Goal: Information Seeking & Learning: Learn about a topic

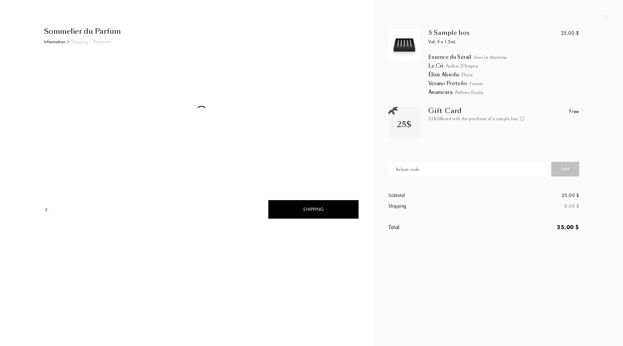
select select "US"
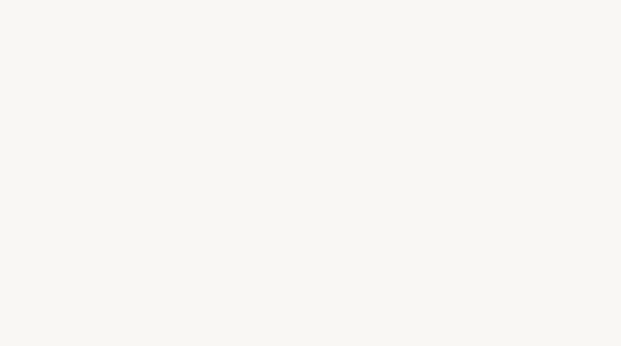
select select "US"
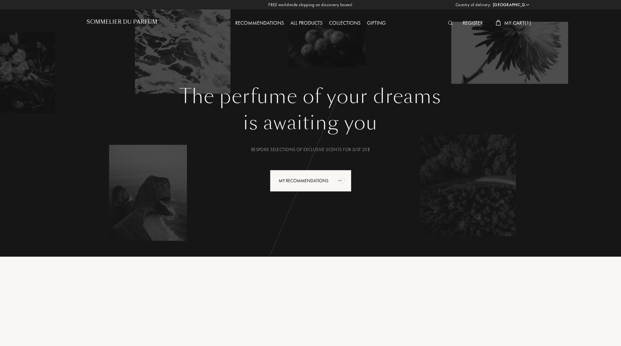
click at [353, 22] on div "Collections" at bounding box center [345, 23] width 38 height 8
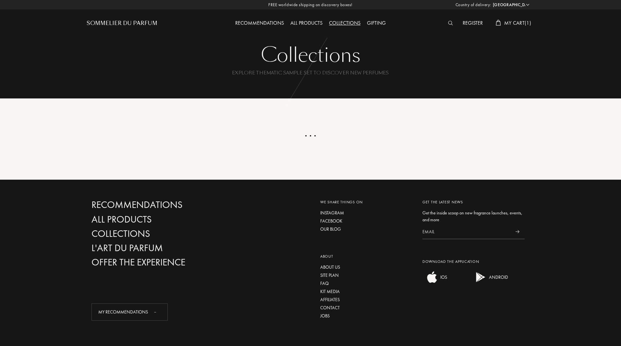
select select "US"
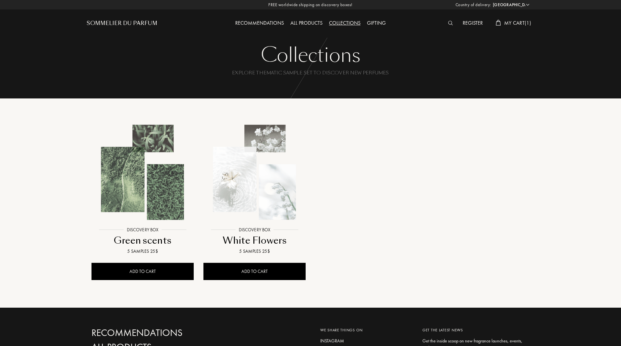
click at [376, 21] on div "Gifting" at bounding box center [376, 23] width 25 height 8
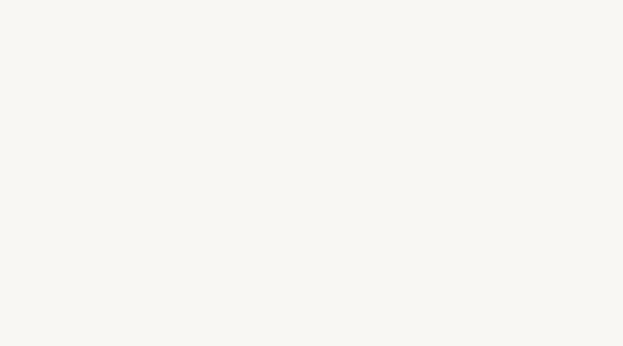
select select "US"
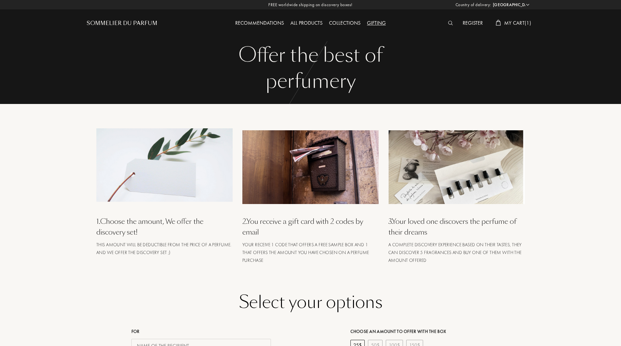
click at [449, 23] on img at bounding box center [450, 23] width 5 height 5
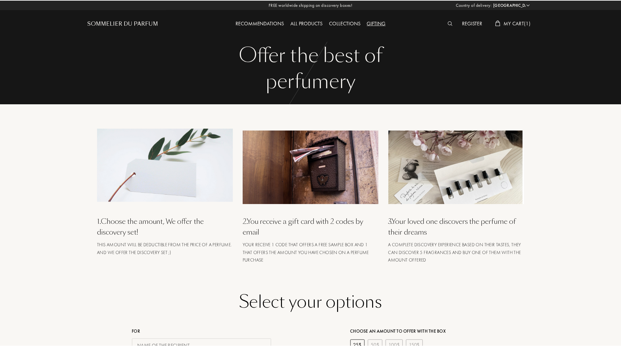
scroll to position [0, 0]
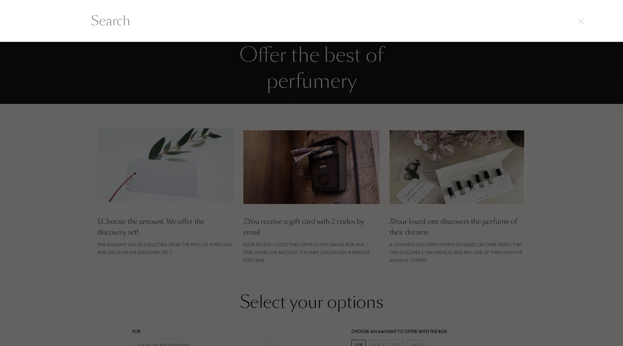
click at [353, 30] on input "text" at bounding box center [311, 20] width 467 height 19
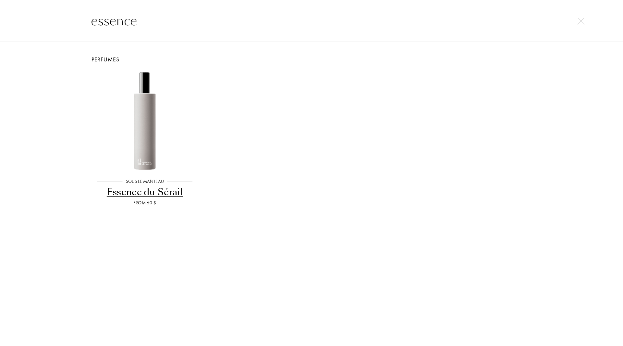
type input "essence"
click at [159, 190] on div "Essence du Sérail" at bounding box center [145, 192] width 106 height 13
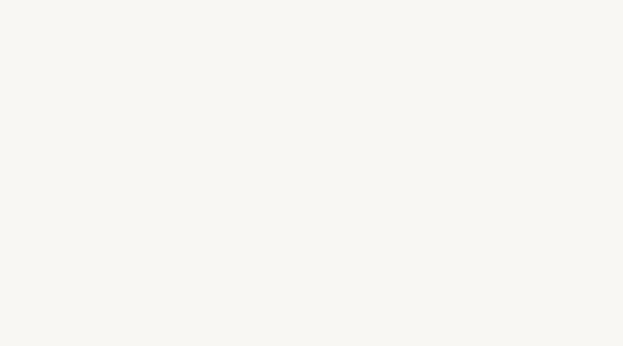
select select "US"
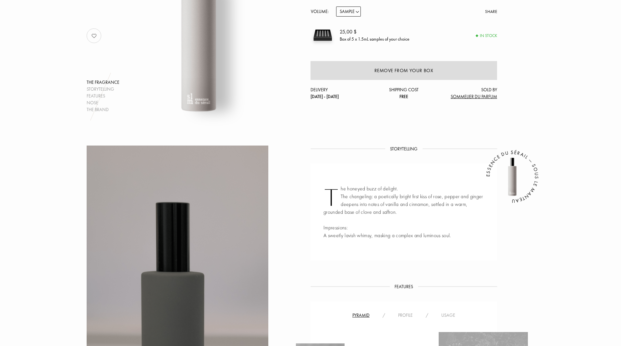
scroll to position [32, 0]
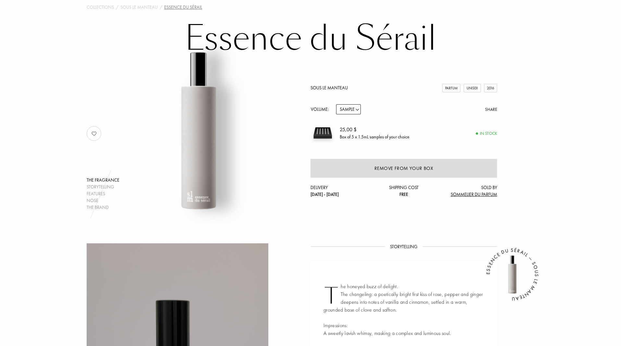
click at [353, 108] on select "Sample 14mL 50mL 100mL" at bounding box center [348, 109] width 25 height 10
select select "2"
click at [336, 104] on select "Sample 14mL 50mL 100mL" at bounding box center [348, 109] width 25 height 10
select select "2"
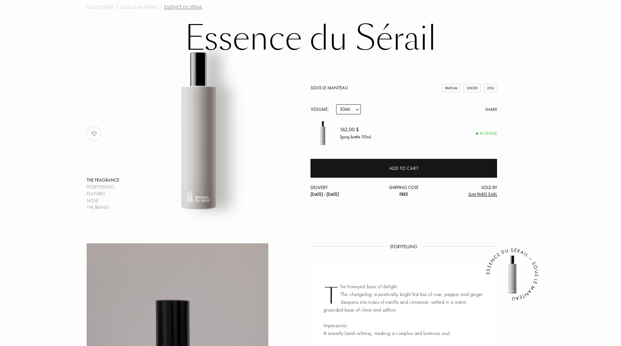
click at [352, 111] on select "Sample 14mL 50mL 100mL" at bounding box center [348, 109] width 25 height 10
select select "1"
click at [336, 104] on select "Sample 14mL 50mL 100mL" at bounding box center [348, 109] width 25 height 10
select select "1"
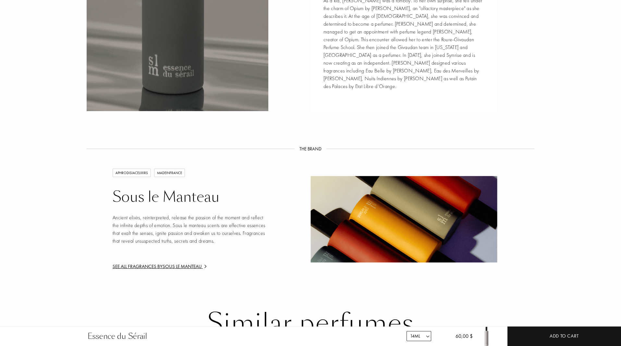
scroll to position [909, 0]
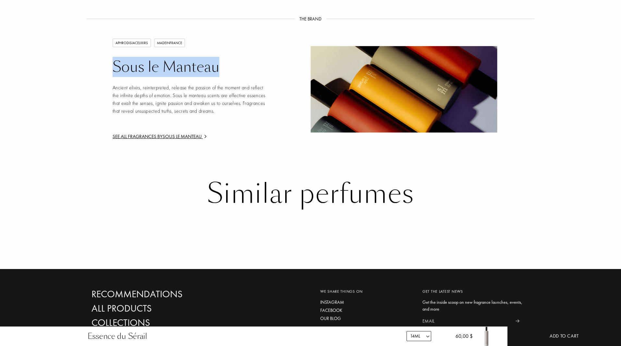
drag, startPoint x: 109, startPoint y: 60, endPoint x: 239, endPoint y: 57, distance: 129.9
click at [239, 57] on div "APHRODISIACELIXIRS MADEINFRANCE Sous le Manteau Ancient elixirs, reinterpreted,…" at bounding box center [180, 90] width 187 height 102
copy div "Sous le Manteau"
click at [149, 133] on div "See all fragrances by Sous le Manteau" at bounding box center [191, 136] width 156 height 7
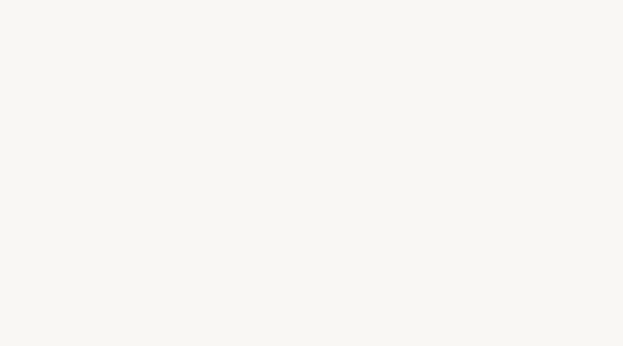
select select "US"
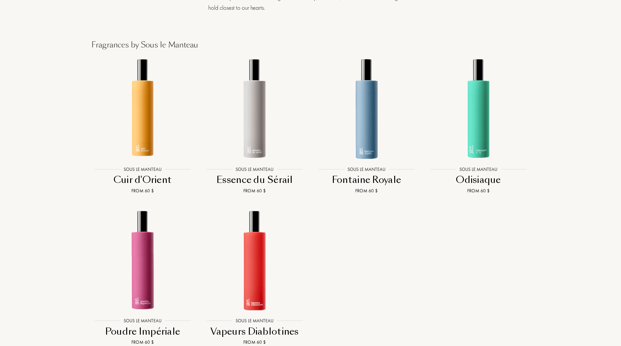
scroll to position [422, 0]
